Goal: Task Accomplishment & Management: Use online tool/utility

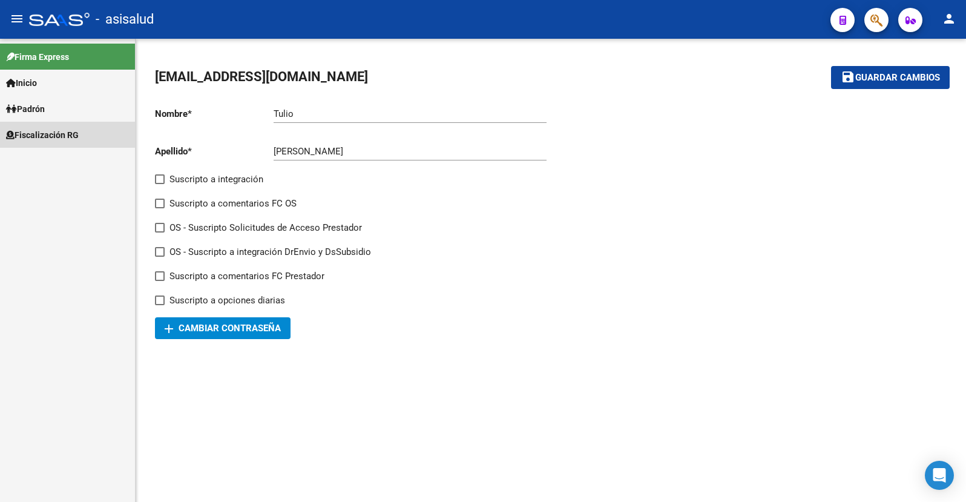
click at [43, 133] on span "Fiscalización RG" at bounding box center [42, 134] width 73 height 13
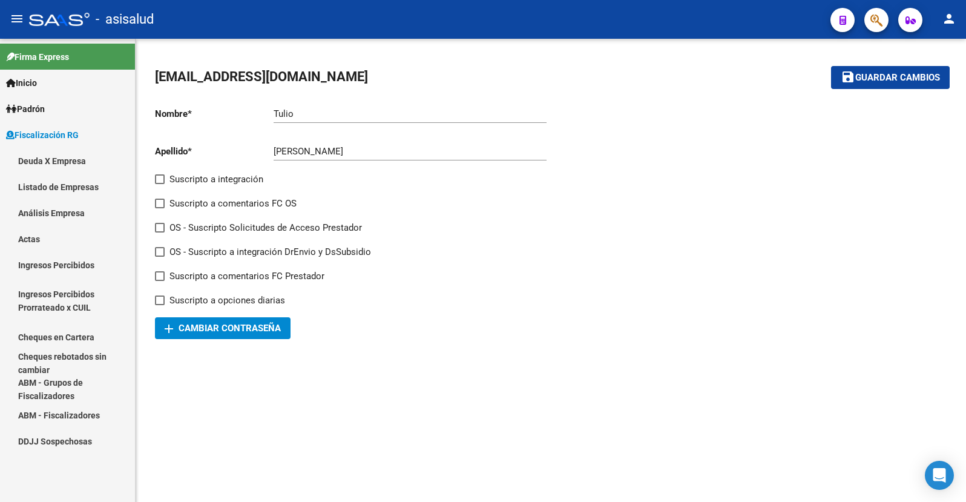
click at [49, 212] on link "Análisis Empresa" at bounding box center [67, 213] width 135 height 26
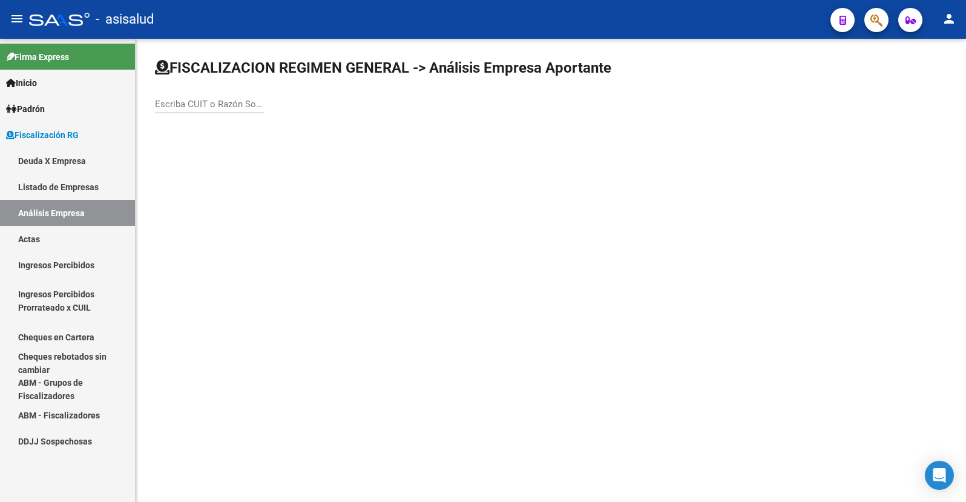
click at [199, 107] on input "Escriba CUIT o Razón Social para buscar" at bounding box center [209, 104] width 109 height 11
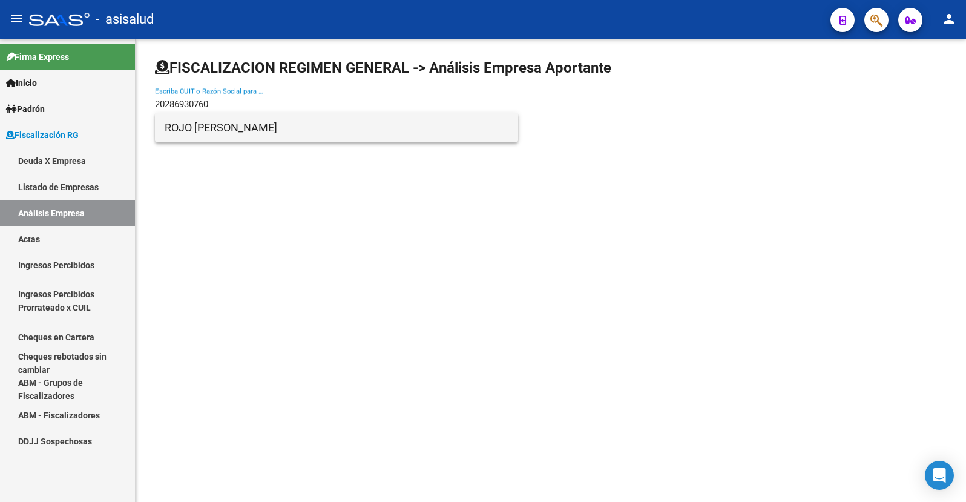
type input "20286930760"
click at [213, 128] on span "ROJO [PERSON_NAME]" at bounding box center [337, 127] width 344 height 29
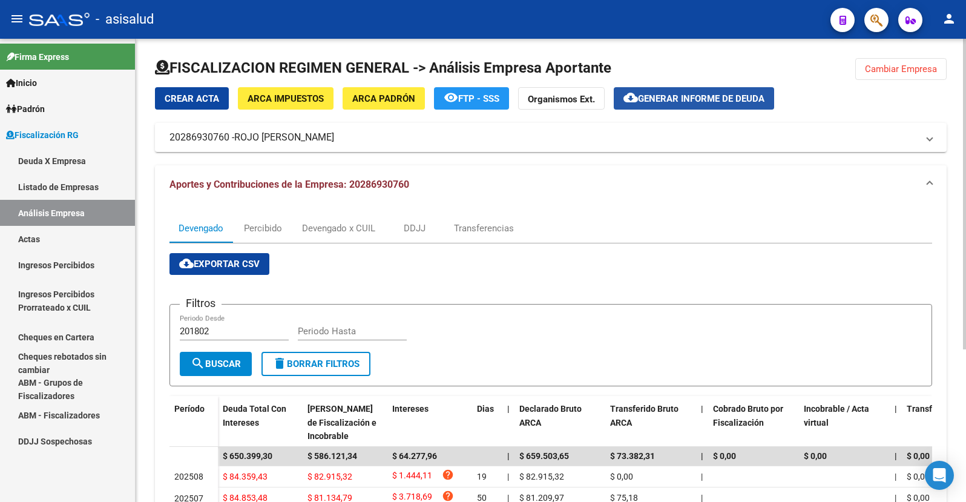
click at [682, 99] on span "Generar informe de deuda" at bounding box center [701, 98] width 127 height 11
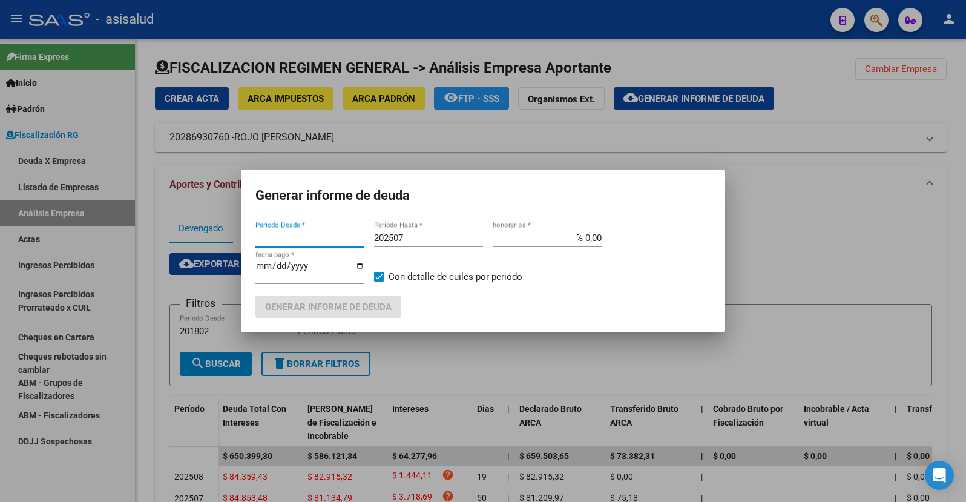
type input "201802"
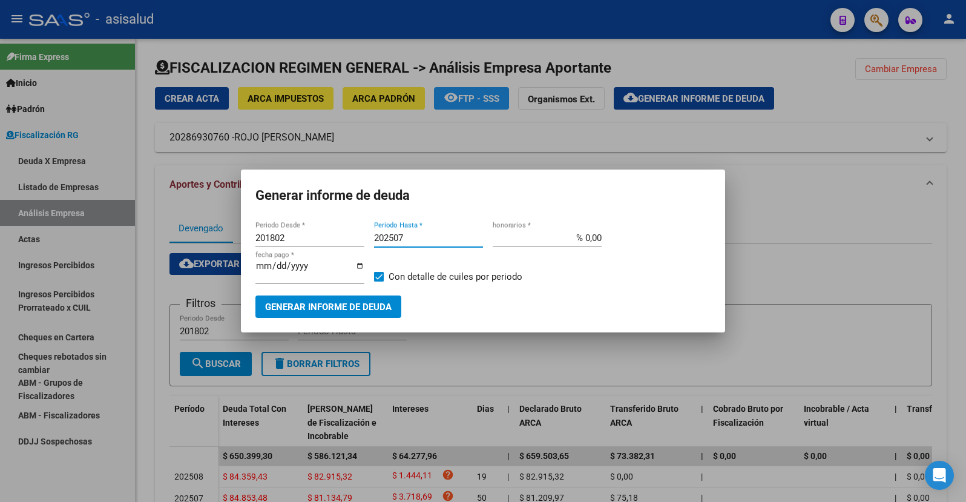
click at [408, 239] on input "202507" at bounding box center [428, 238] width 109 height 11
type input "202509"
click at [594, 236] on input "% 0,00" at bounding box center [547, 238] width 109 height 11
type input "% 10,00"
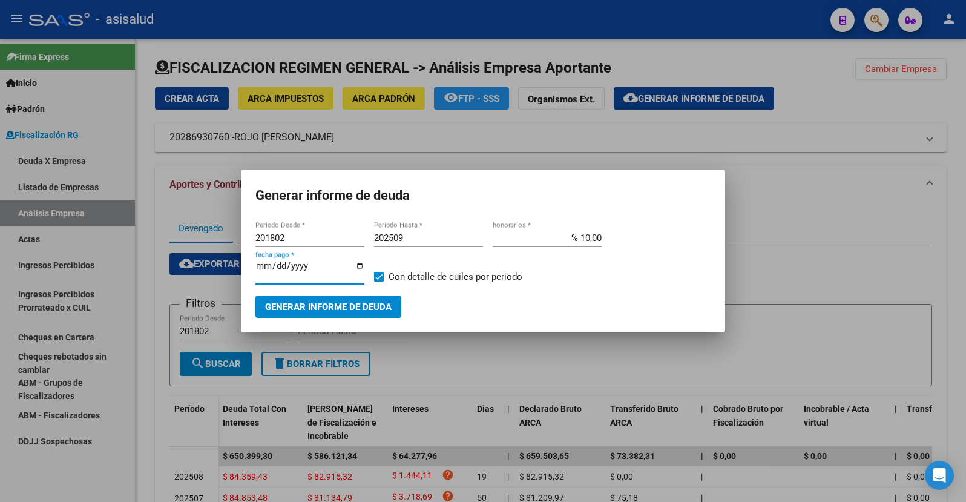
click at [274, 268] on input "[DATE]" at bounding box center [310, 270] width 109 height 19
type input "[DATE]"
click at [310, 305] on span "Generar informe de deuda" at bounding box center [328, 307] width 127 height 11
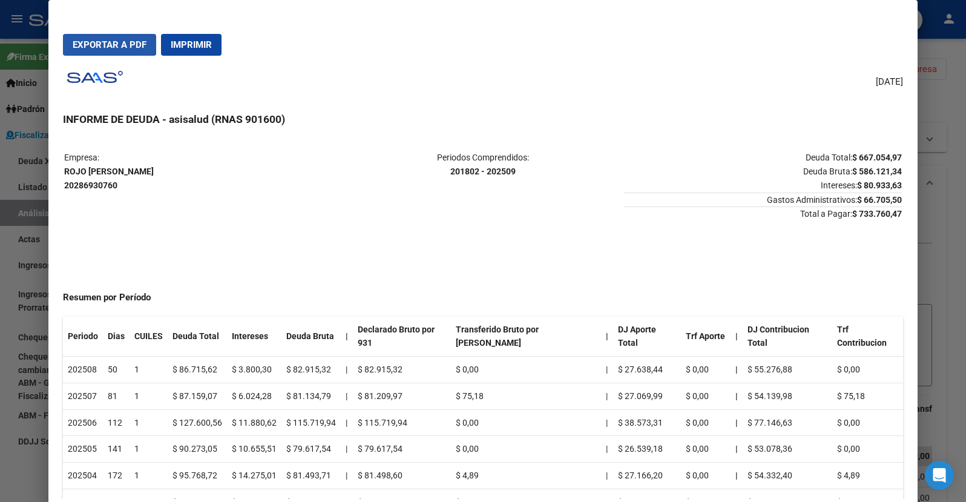
click at [107, 43] on span "Exportar a PDF" at bounding box center [110, 44] width 74 height 11
